Goal: Check status: Check status

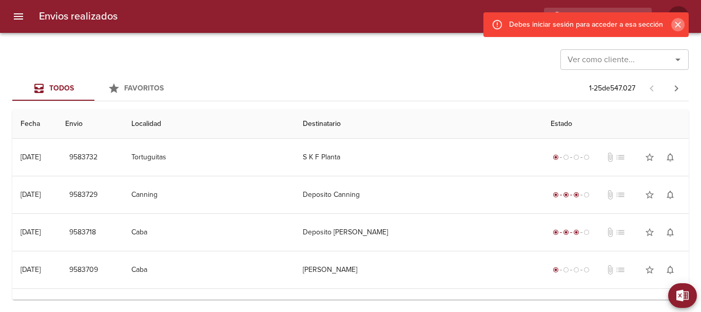
click at [680, 24] on icon "Cerrar" at bounding box center [678, 25] width 10 height 10
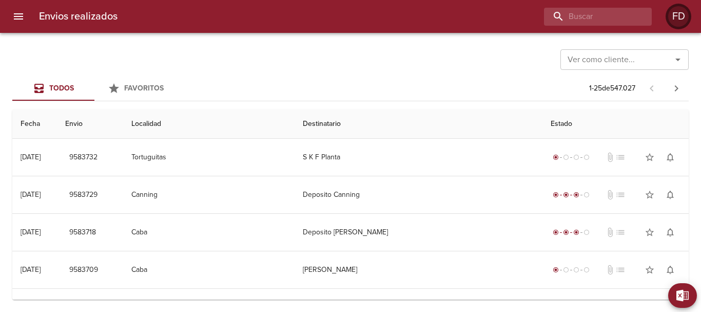
click at [677, 24] on div "FD" at bounding box center [678, 16] width 21 height 21
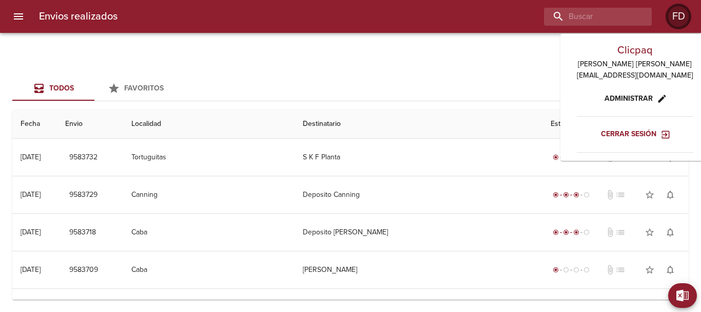
click at [679, 20] on div "FD" at bounding box center [678, 16] width 21 height 21
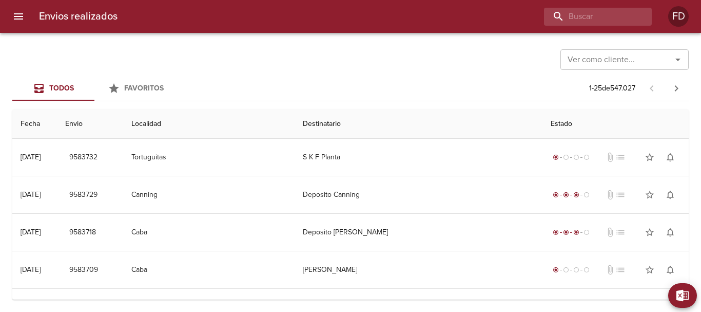
click at [617, 60] on input "Ver como cliente..." at bounding box center [610, 59] width 92 height 14
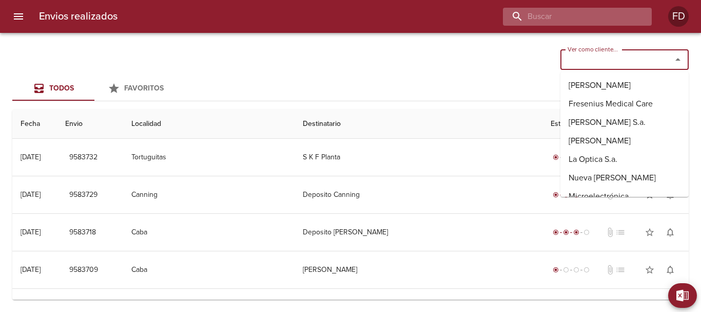
click at [591, 19] on input "buscar" at bounding box center [568, 17] width 131 height 18
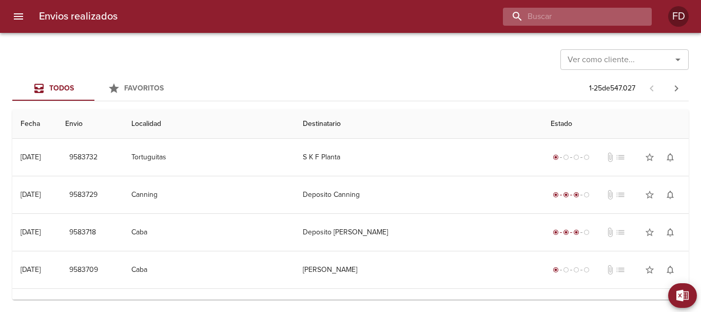
paste input "9555276"
type input "9555276"
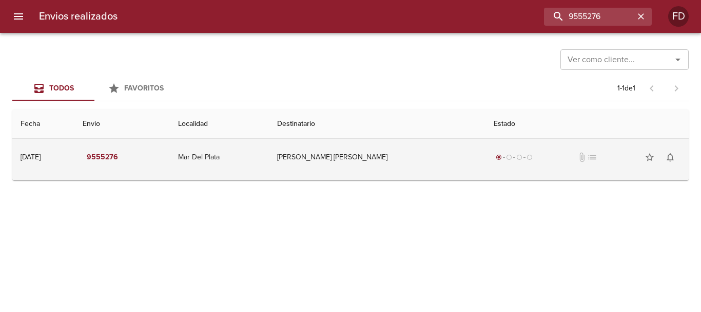
click at [334, 156] on td "[PERSON_NAME] [PERSON_NAME]" at bounding box center [377, 157] width 217 height 37
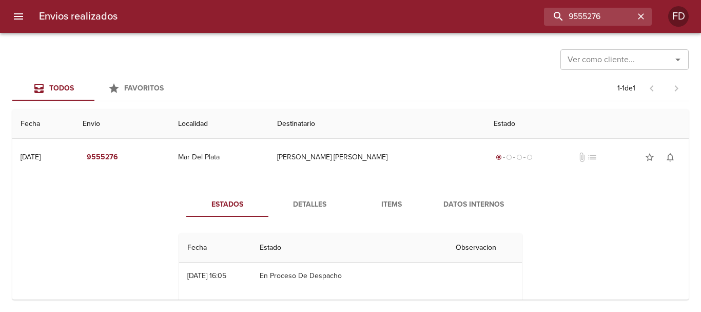
click at [53, 122] on th "Fecha" at bounding box center [43, 123] width 62 height 29
click at [232, 109] on th "Localidad" at bounding box center [219, 123] width 99 height 29
click at [234, 120] on th "Localidad" at bounding box center [219, 123] width 99 height 29
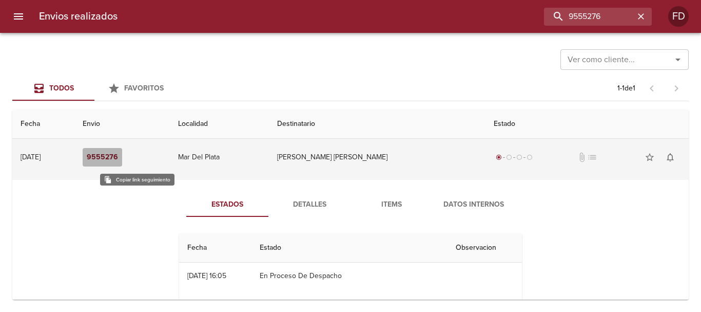
click at [118, 151] on em "9555276" at bounding box center [102, 157] width 31 height 13
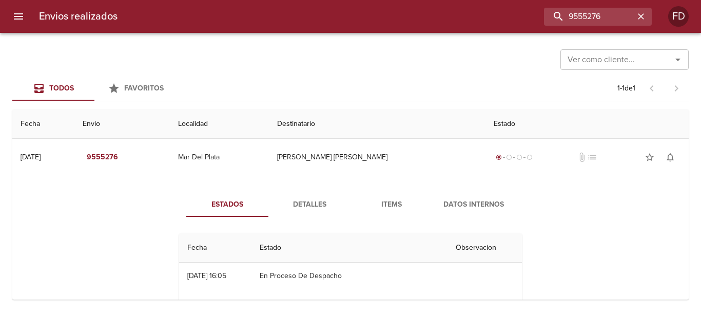
click at [130, 123] on th "Envio" at bounding box center [121, 123] width 95 height 29
click at [284, 63] on div "Ver como cliente... Ver como cliente..." at bounding box center [350, 58] width 676 height 27
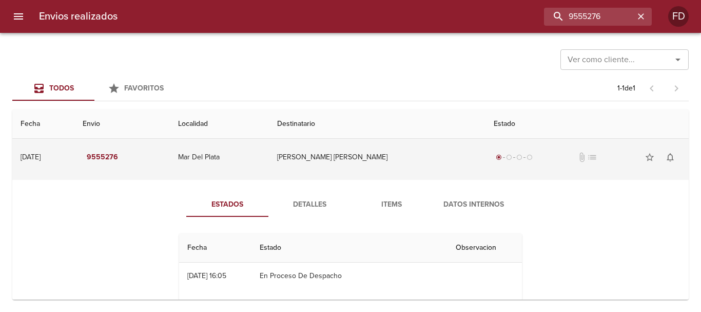
click at [577, 153] on span "attach_file" at bounding box center [582, 157] width 10 height 10
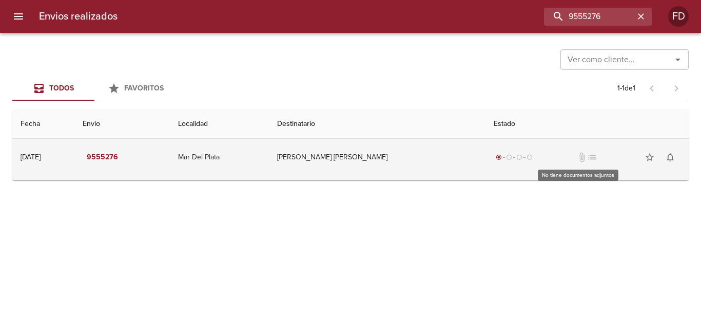
click at [577, 157] on span "attach_file" at bounding box center [582, 157] width 10 height 10
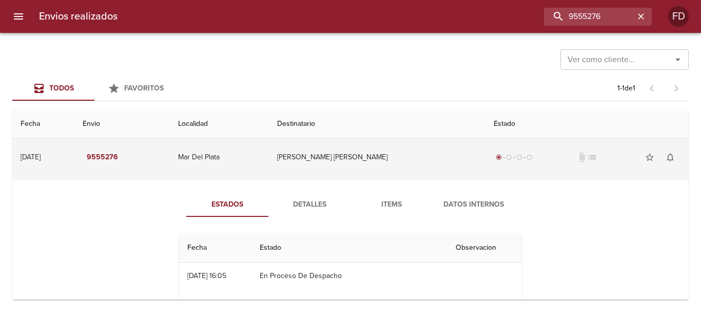
click at [587, 157] on span "list" at bounding box center [592, 157] width 10 height 10
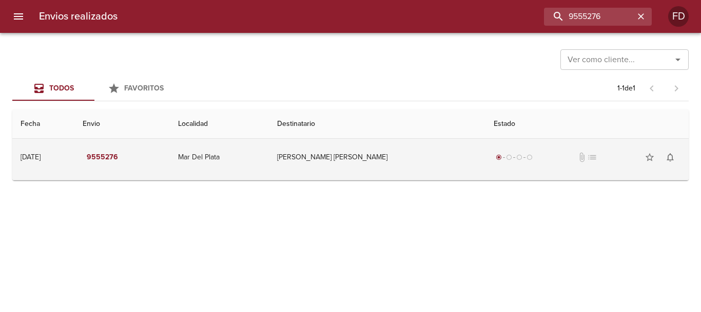
click at [587, 158] on span "list" at bounding box center [592, 157] width 10 height 10
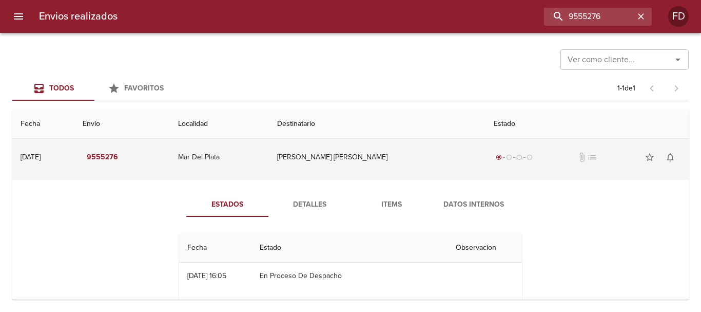
click at [587, 154] on span "list" at bounding box center [592, 157] width 10 height 10
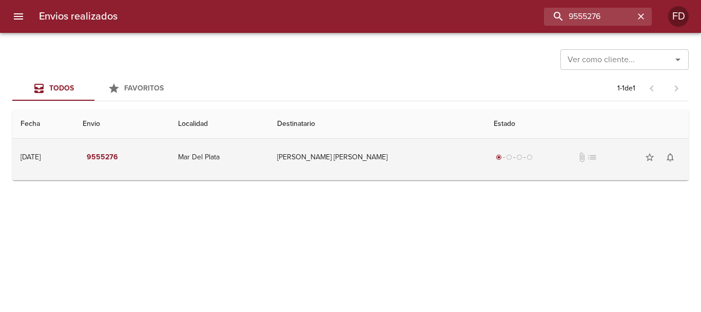
click at [623, 157] on div "radio_button_checked radio_button_unchecked radio_button_unchecked radio_button…" at bounding box center [587, 157] width 187 height 21
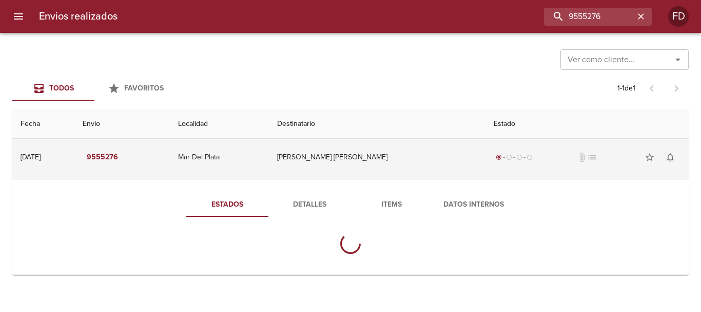
click at [623, 157] on div "radio_button_checked radio_button_unchecked radio_button_unchecked radio_button…" at bounding box center [587, 157] width 187 height 21
